Goal: Transaction & Acquisition: Purchase product/service

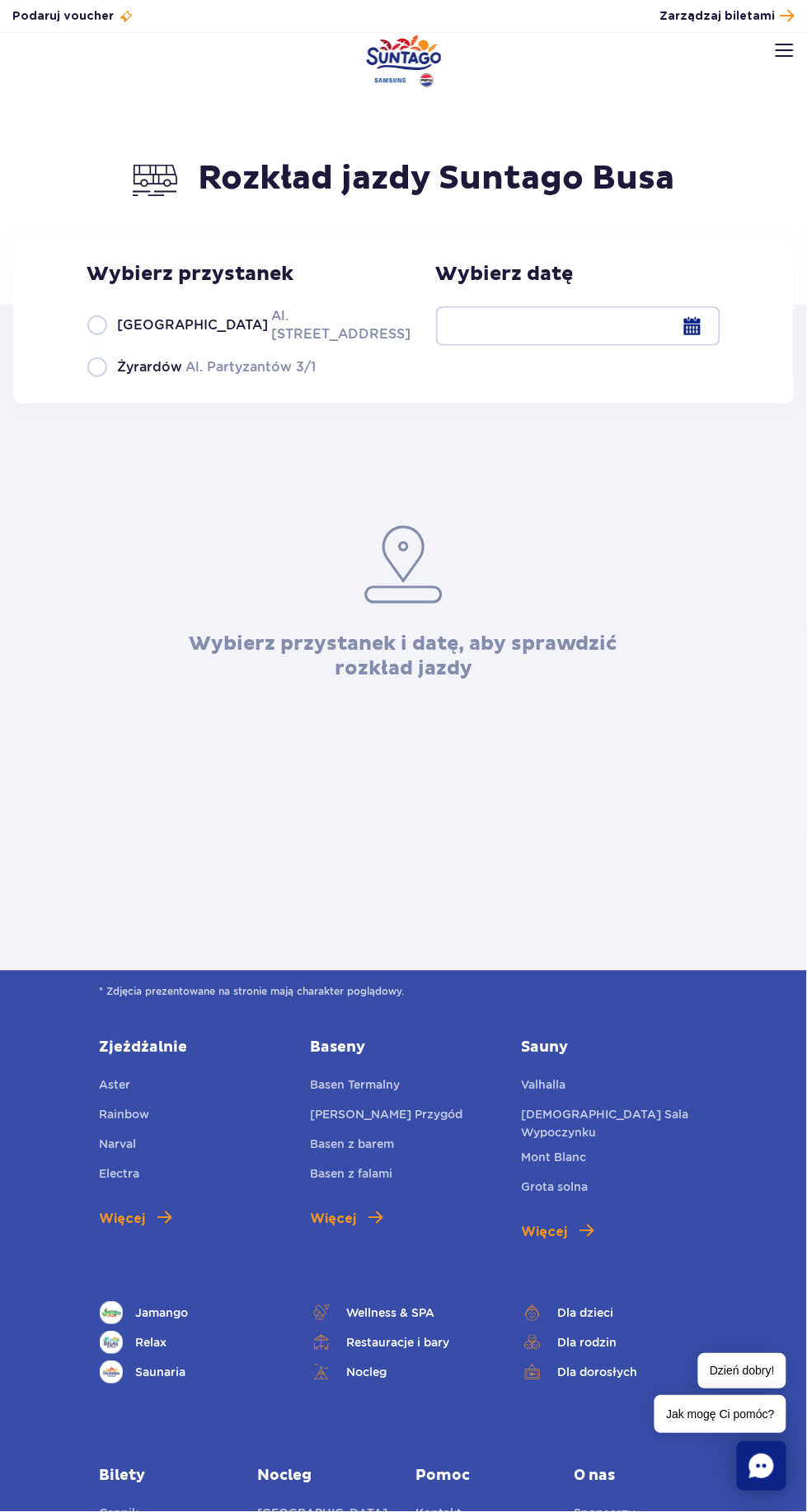
click at [138, 326] on span "[GEOGRAPHIC_DATA]" at bounding box center [193, 326] width 151 height 18
click at [106, 340] on input "Warszawa Al. [STREET_ADDRESS]" at bounding box center [97, 342] width 18 height 4
radio input "true"
click at [699, 341] on div at bounding box center [578, 326] width 284 height 40
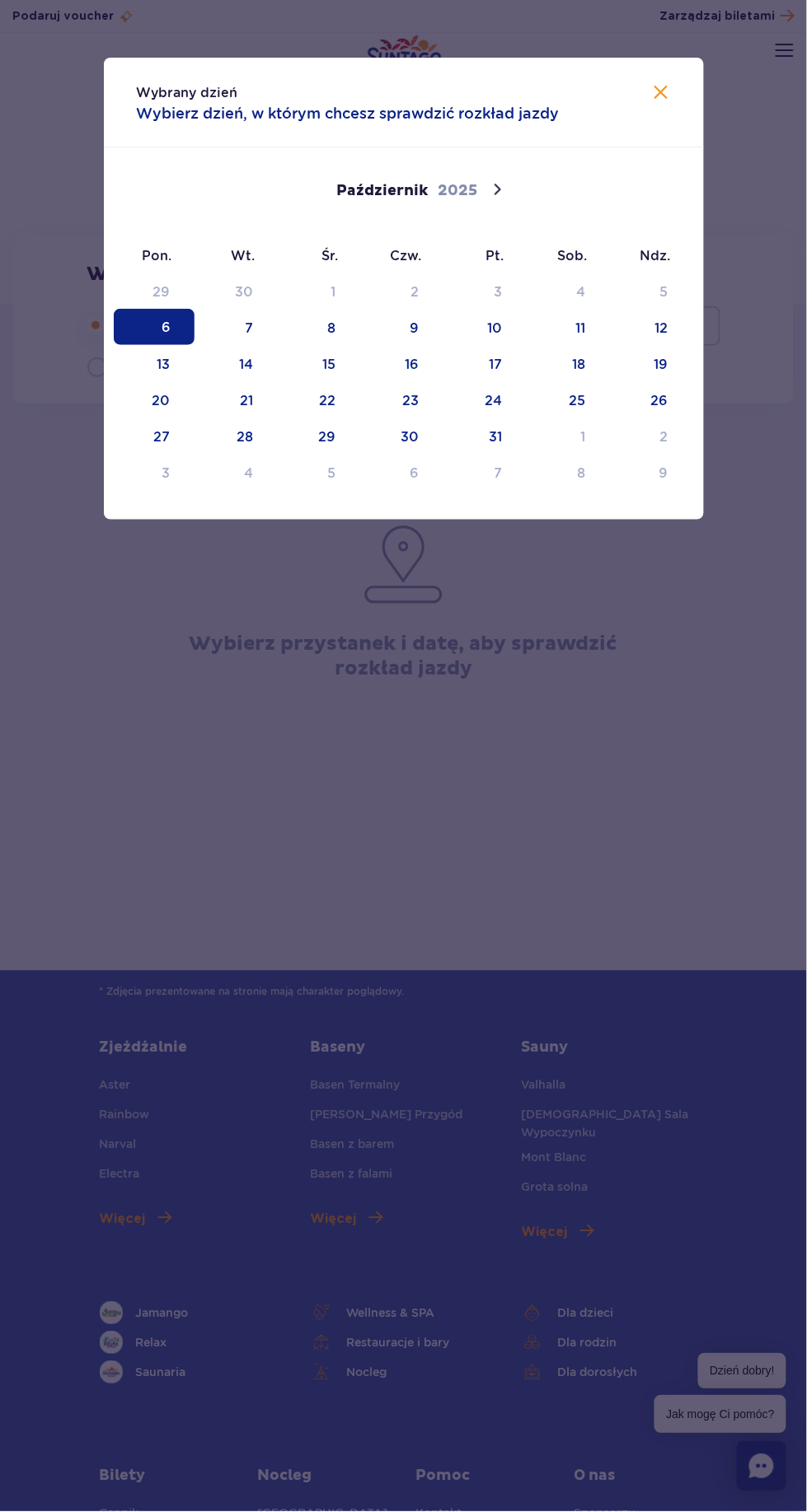
click at [166, 327] on span "6" at bounding box center [155, 326] width 81 height 36
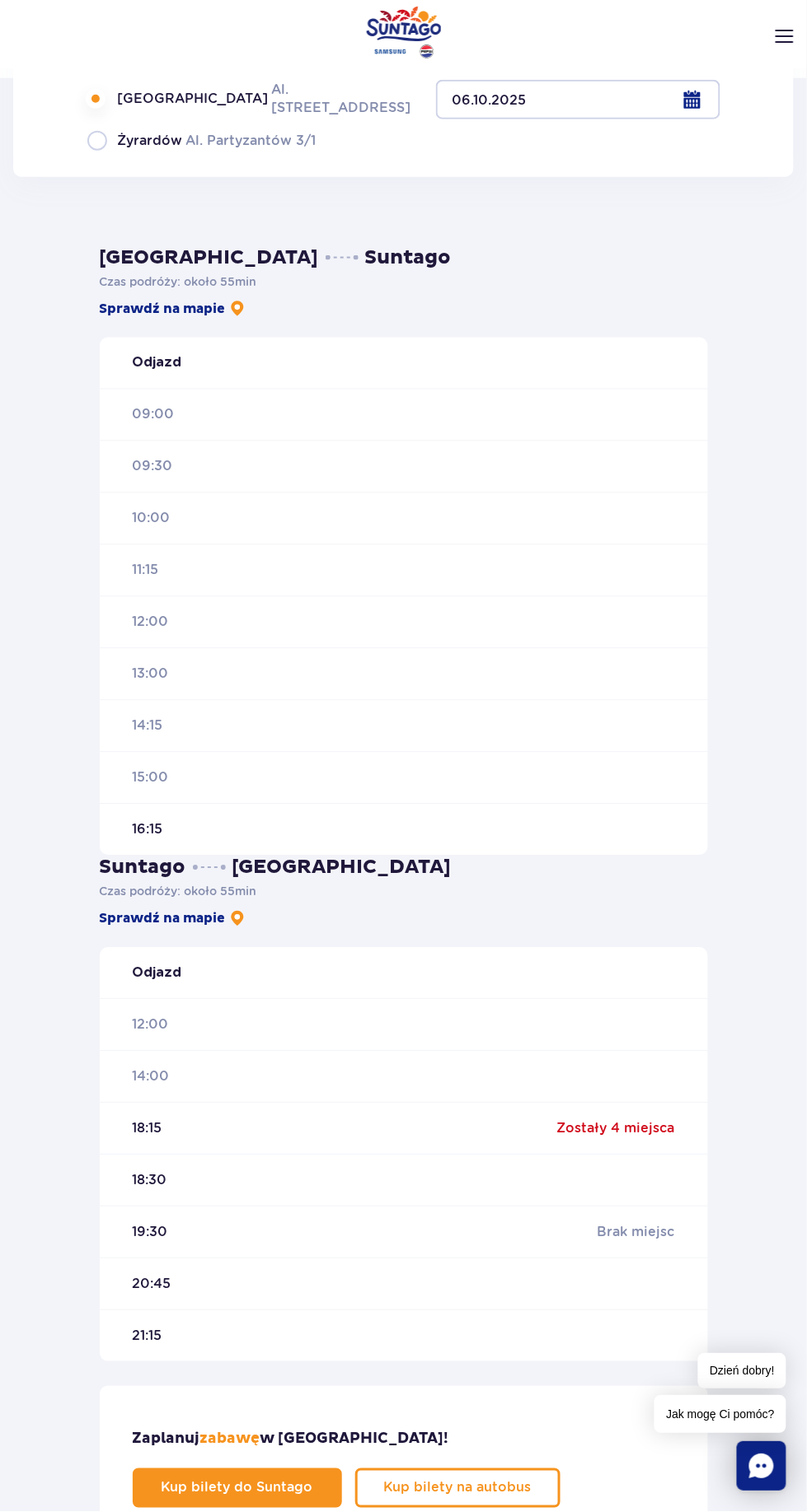
scroll to position [217, 0]
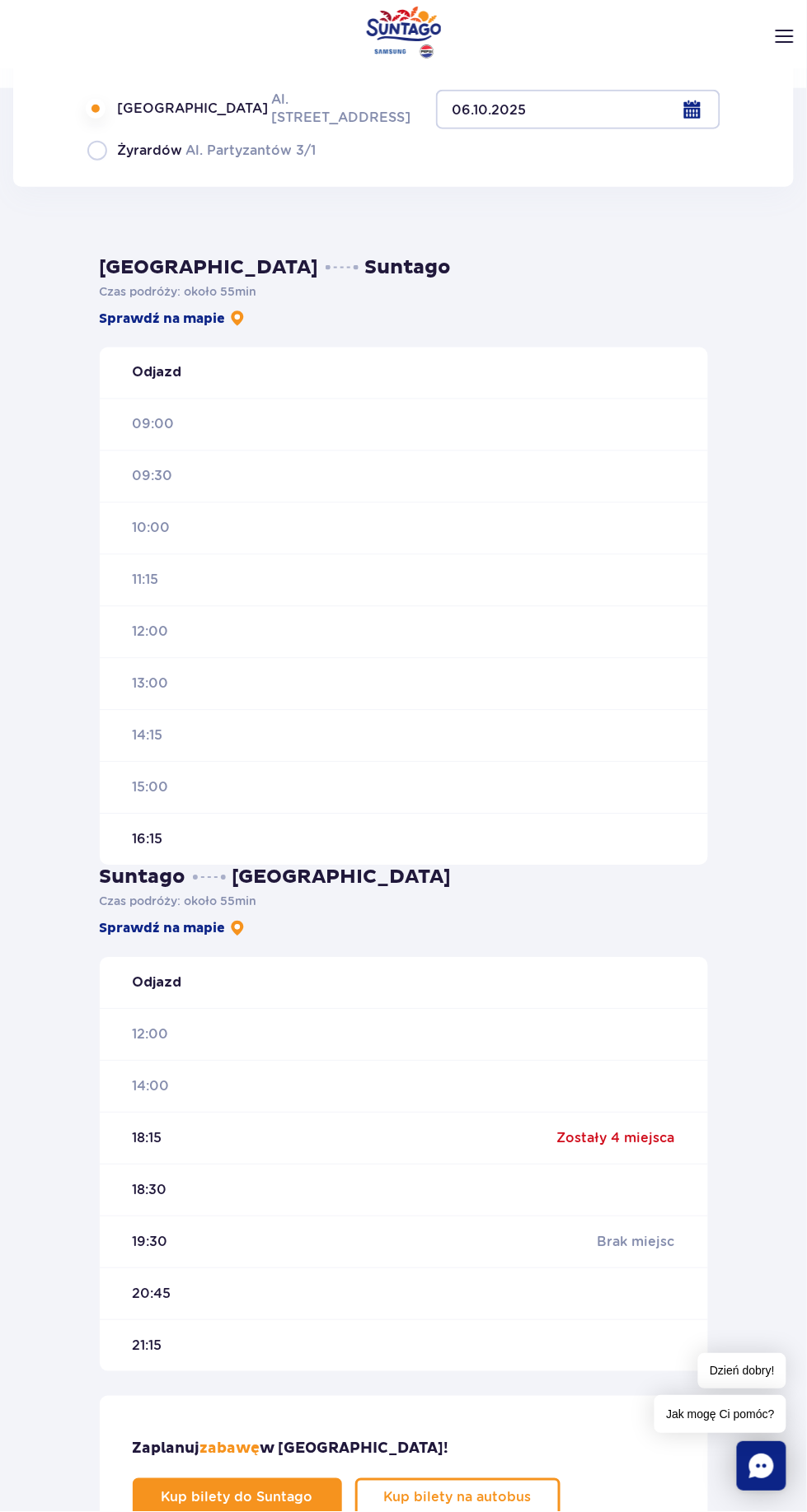
click at [484, 1479] on link "Kup bilety na autobus" at bounding box center [457, 1498] width 205 height 40
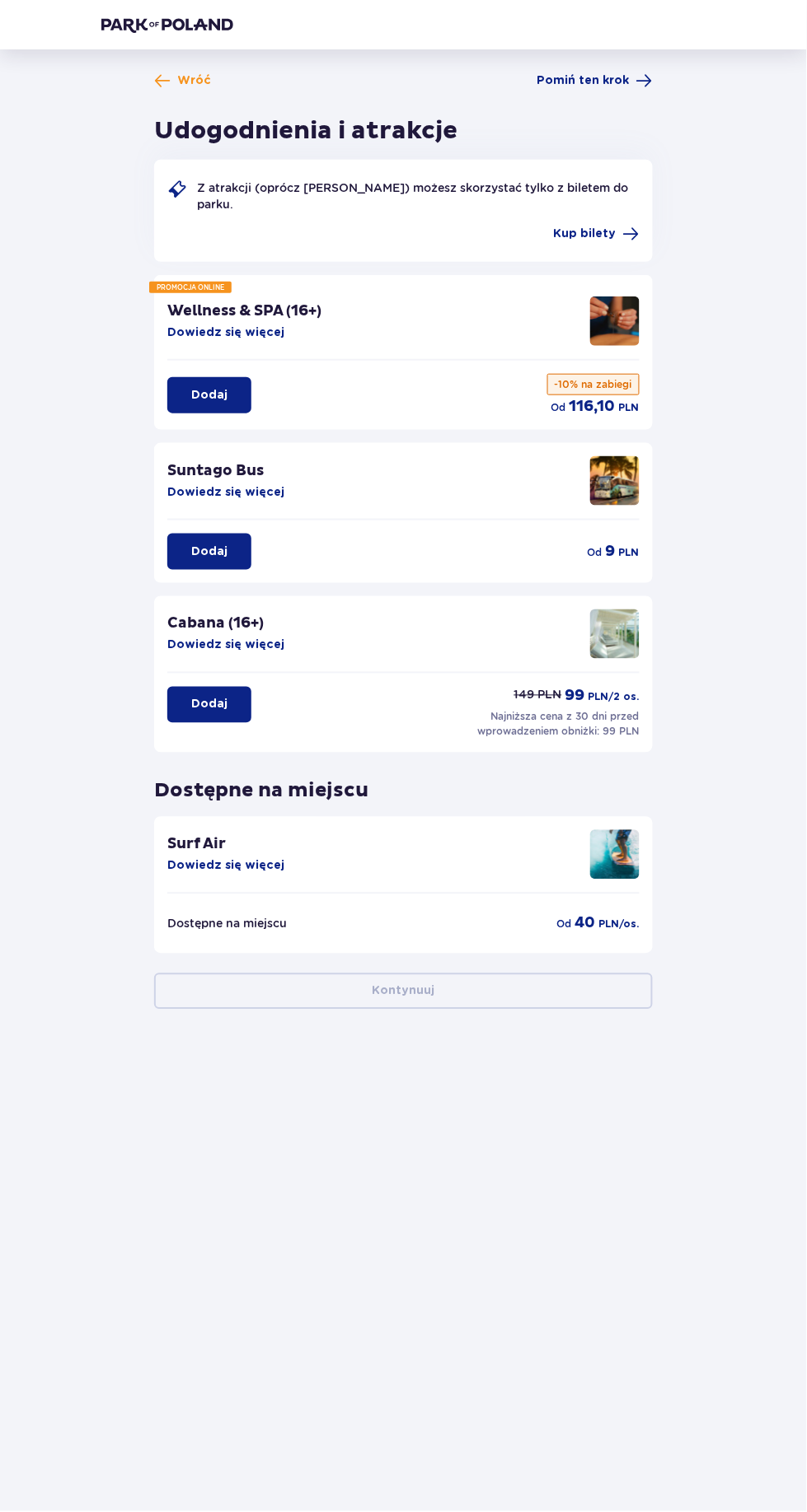
click at [229, 557] on button "Dodaj" at bounding box center [209, 551] width 84 height 36
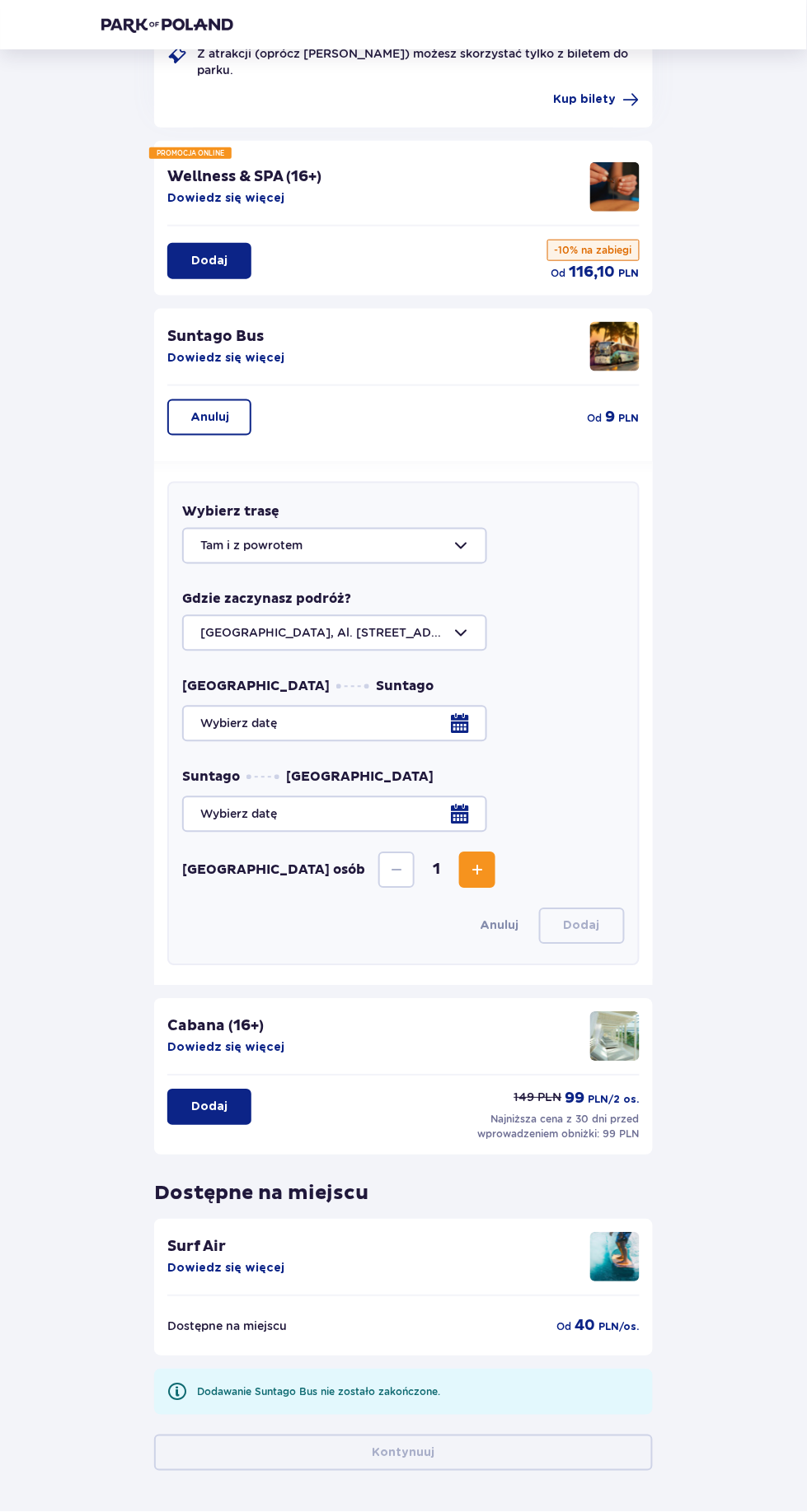
scroll to position [191, 0]
